Goal: Information Seeking & Learning: Learn about a topic

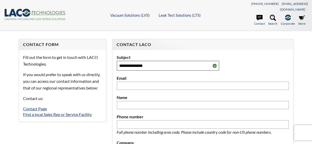
select select "Widget de traduction"
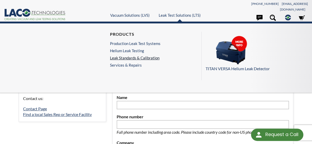
click at [139, 56] on link "Leak Standards & Calibration" at bounding box center [135, 57] width 51 height 5
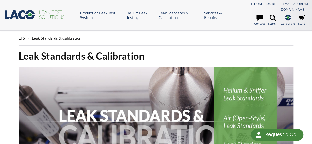
select select "Widget de traduction"
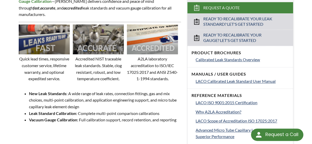
scroll to position [199, 0]
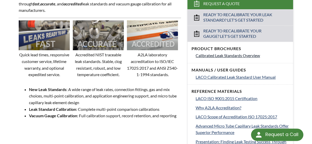
click at [219, 53] on span "Calibrated Leak Standards Overview" at bounding box center [228, 55] width 64 height 5
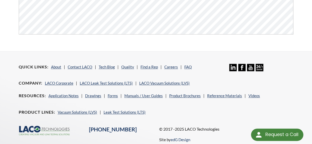
scroll to position [194, 0]
